Goal: Information Seeking & Learning: Learn about a topic

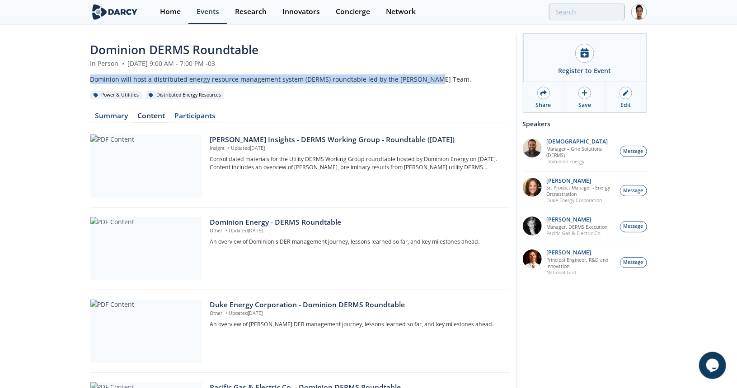
drag, startPoint x: 91, startPoint y: 79, endPoint x: 439, endPoint y: 71, distance: 348.8
click at [439, 71] on header "Dominion DERMS Roundtable In Person • [DATE] 9:00 AM - 7:00 PM -03 Dominion wil…" at bounding box center [299, 70] width 419 height 59
copy div "Dominion will host a distributed energy resource management system (DERMS) roun…"
click at [112, 114] on link "Summary" at bounding box center [111, 117] width 42 height 11
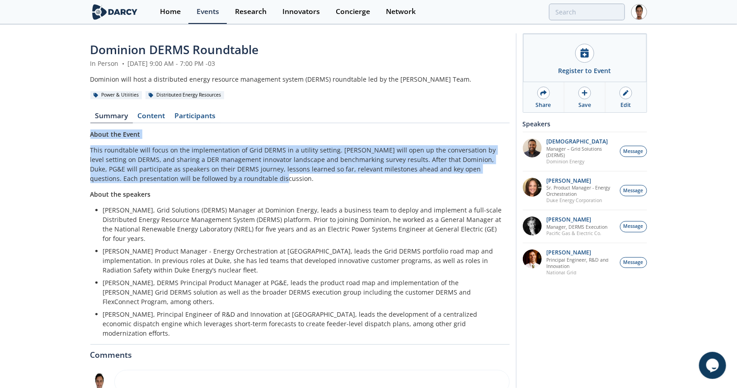
drag, startPoint x: 90, startPoint y: 134, endPoint x: 234, endPoint y: 180, distance: 150.8
click at [234, 180] on div "About the Event This roundtable will focus on the implementation of Grid DERMS …" at bounding box center [299, 234] width 419 height 209
copy div "About the Event This roundtable will focus on the implementation of Grid DERMS …"
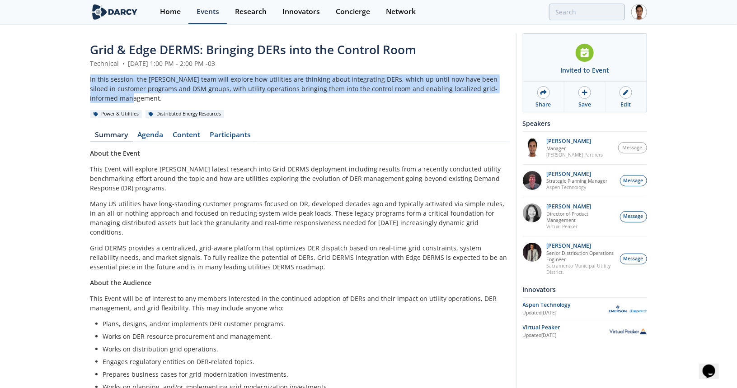
click at [205, 10] on div "Events" at bounding box center [207, 11] width 23 height 7
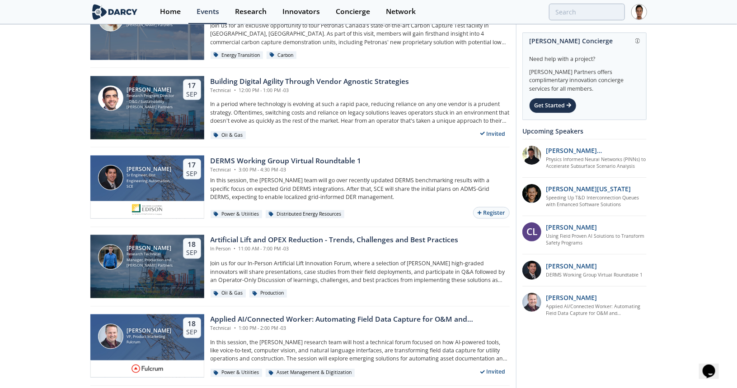
scroll to position [632, 0]
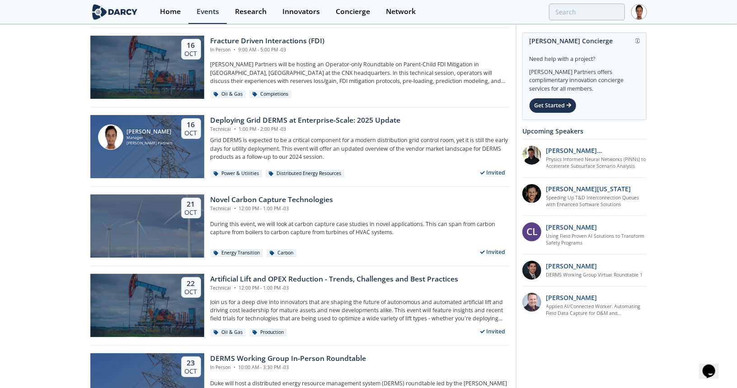
scroll to position [1703, 0]
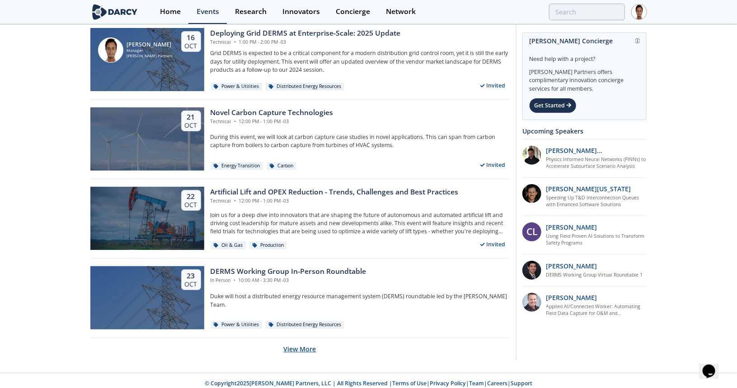
click at [312, 345] on button "View More" at bounding box center [300, 349] width 33 height 22
